Goal: Navigation & Orientation: Find specific page/section

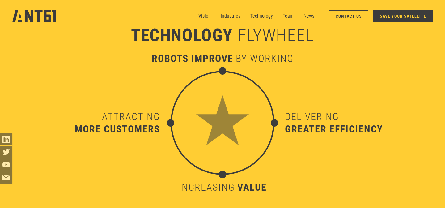
scroll to position [2097, 0]
click at [210, 15] on link "Vision" at bounding box center [204, 16] width 12 height 12
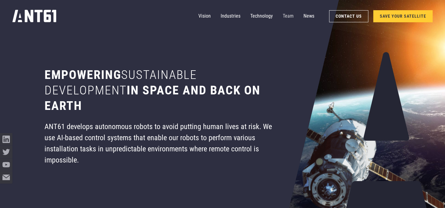
click at [287, 14] on link "Team" at bounding box center [288, 16] width 11 height 12
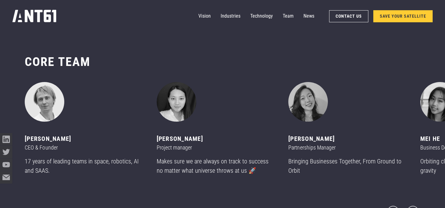
scroll to position [2459, 0]
click at [415, 205] on icon "next slide" at bounding box center [412, 211] width 15 height 15
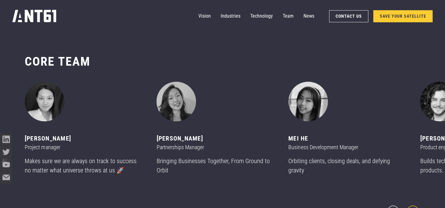
click at [415, 205] on icon "next slide" at bounding box center [412, 211] width 15 height 15
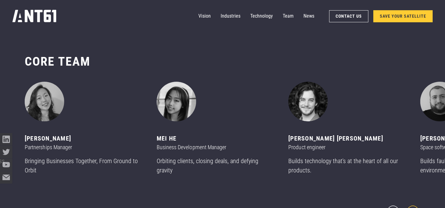
click at [415, 205] on icon "next slide" at bounding box center [412, 211] width 15 height 15
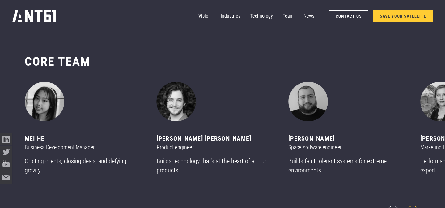
click at [415, 205] on icon "next slide" at bounding box center [412, 211] width 15 height 15
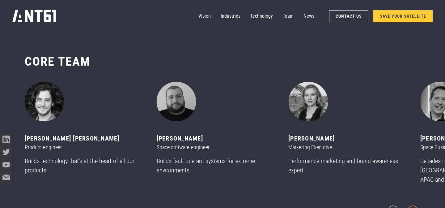
click at [415, 205] on icon "next slide" at bounding box center [412, 211] width 15 height 15
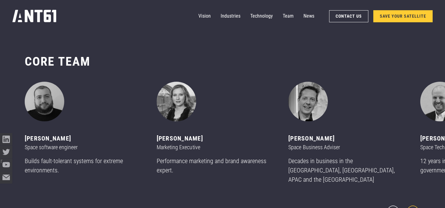
click at [415, 205] on icon "next slide" at bounding box center [412, 211] width 15 height 15
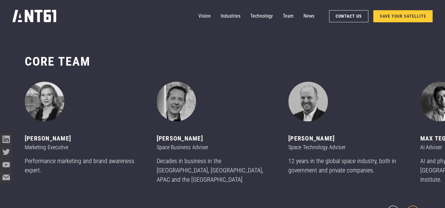
click at [415, 205] on icon "next slide" at bounding box center [412, 211] width 15 height 15
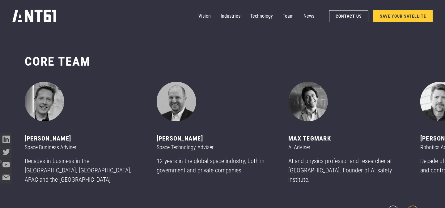
click at [415, 205] on icon "next slide" at bounding box center [412, 211] width 15 height 15
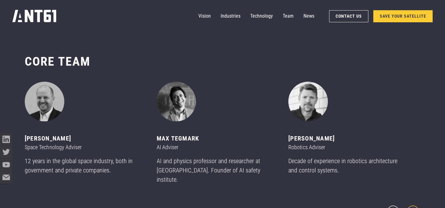
click at [415, 205] on icon "next slide" at bounding box center [412, 211] width 15 height 15
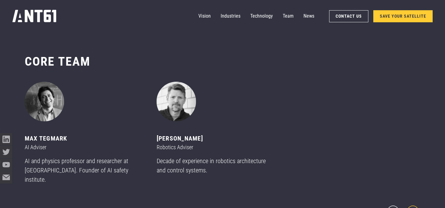
click at [415, 205] on icon "next slide" at bounding box center [412, 211] width 15 height 15
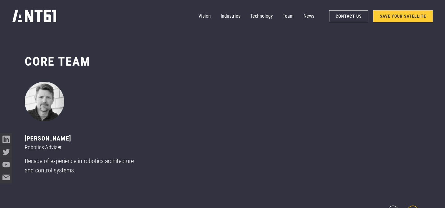
click at [415, 205] on icon "next slide" at bounding box center [412, 211] width 15 height 15
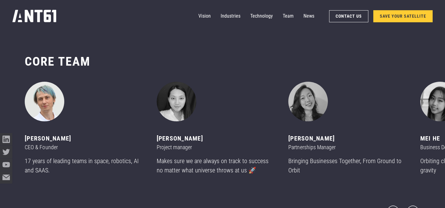
click at [40, 98] on img "1 of 11" at bounding box center [45, 102] width 40 height 40
click at [6, 138] on icon "LinkedIn icon" at bounding box center [5, 138] width 7 height 7
